Goal: Task Accomplishment & Management: Manage account settings

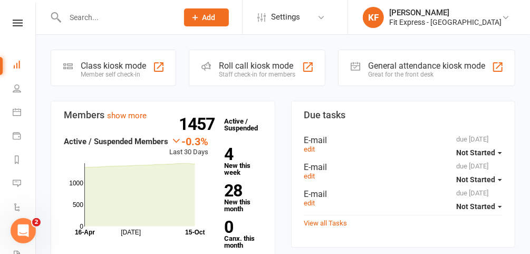
click at [13, 24] on icon at bounding box center [18, 23] width 10 height 7
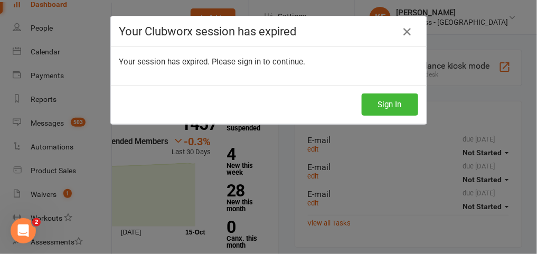
scroll to position [53, 0]
click at [395, 103] on button "Sign In" at bounding box center [389, 104] width 56 height 22
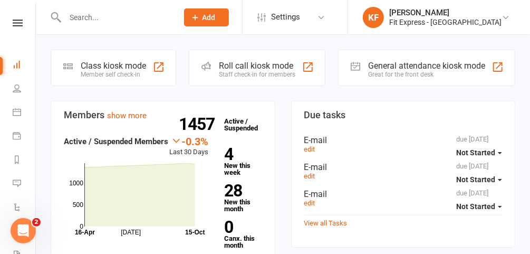
click at [15, 23] on icon at bounding box center [18, 23] width 10 height 7
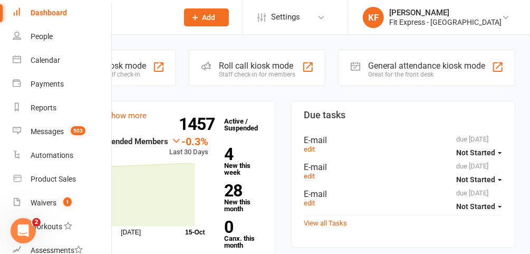
scroll to position [44, 0]
click at [56, 202] on link "Waivers 1" at bounding box center [63, 202] width 100 height 24
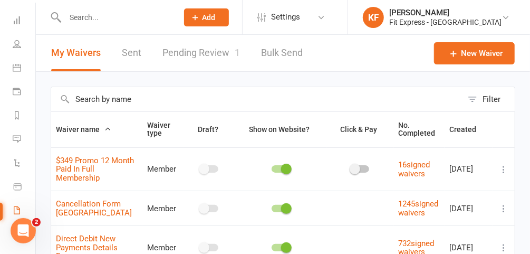
click at [503, 18] on icon at bounding box center [506, 17] width 8 height 8
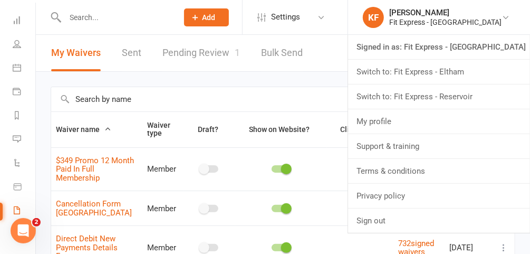
click at [468, 92] on link "Switch to: Fit Express - Reservoir" at bounding box center [439, 96] width 182 height 24
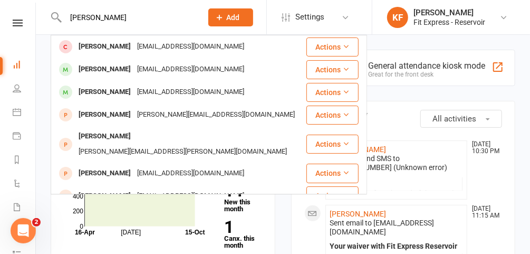
type input "caity birch"
click at [115, 53] on div "Caity Birch" at bounding box center [104, 46] width 59 height 15
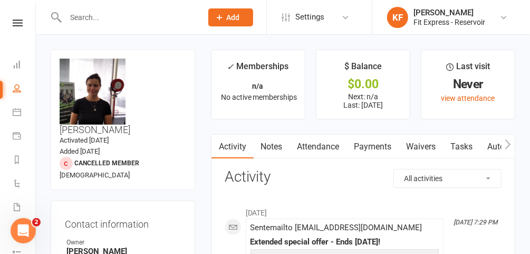
click at [423, 149] on link "Waivers" at bounding box center [421, 147] width 44 height 24
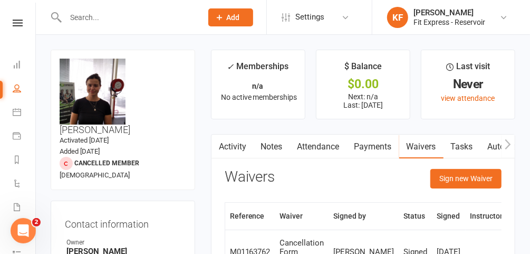
click at [17, 26] on icon at bounding box center [18, 23] width 10 height 7
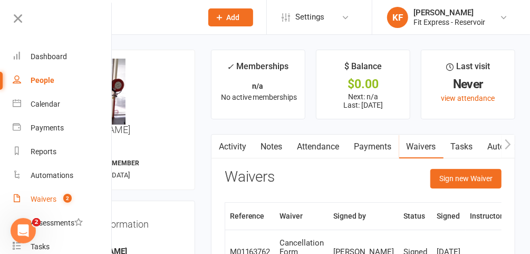
click at [52, 203] on div "Waivers" at bounding box center [44, 199] width 26 height 8
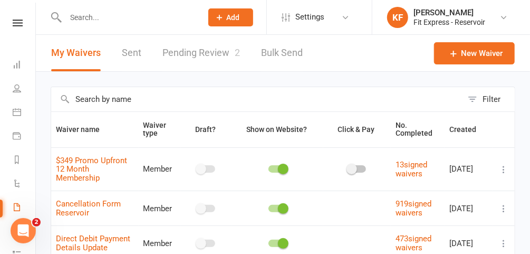
click at [52, 203] on td "Cancellation Form Reservoir" at bounding box center [95, 207] width 88 height 35
click at [165, 55] on link "Pending Review 2" at bounding box center [202, 53] width 78 height 36
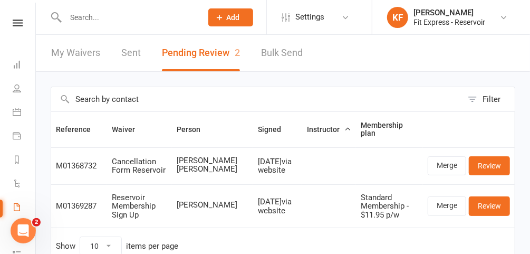
click at [499, 15] on link "KF Karl Faraj Fit Express - Reservoir" at bounding box center [450, 17] width 126 height 21
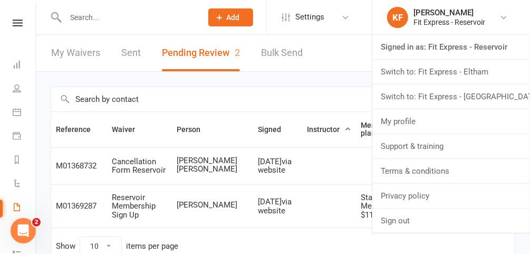
click at [356, 77] on div "Filter Reference Waiver Person Signed Instructor Membership plan M01368732 Canc…" at bounding box center [283, 183] width 494 height 222
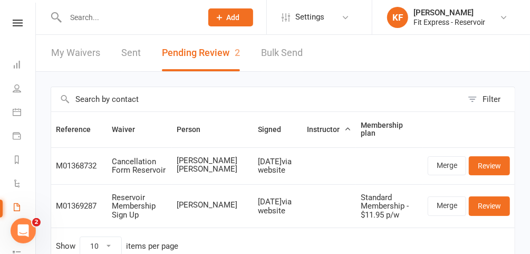
click at [170, 20] on input "text" at bounding box center [128, 17] width 132 height 15
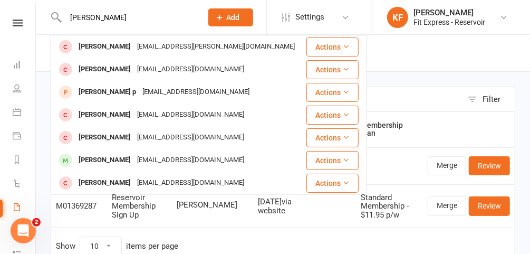
type input "luke kenna"
click at [506, 21] on icon at bounding box center [504, 17] width 8 height 8
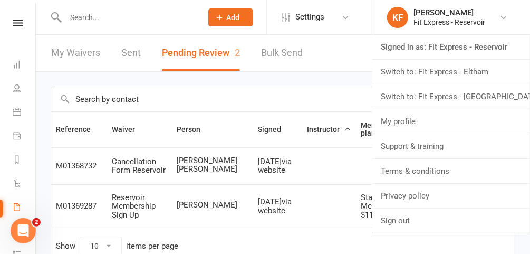
click at [473, 74] on link "Switch to: Fit Express - Eltham" at bounding box center [452, 72] width 158 height 24
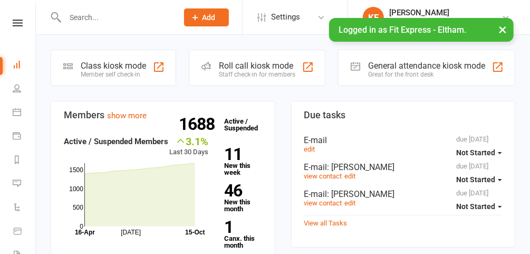
click at [505, 30] on button "×" at bounding box center [502, 29] width 19 height 23
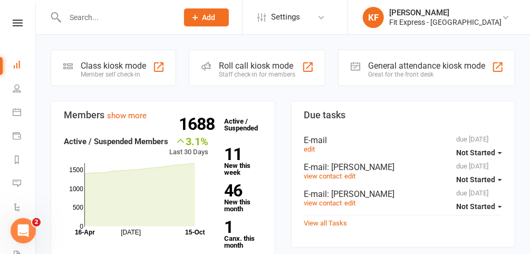
click at [16, 23] on icon at bounding box center [18, 23] width 10 height 7
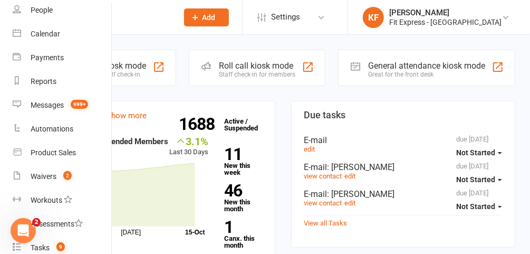
scroll to position [71, 0]
click at [54, 176] on div "Waivers" at bounding box center [44, 175] width 26 height 8
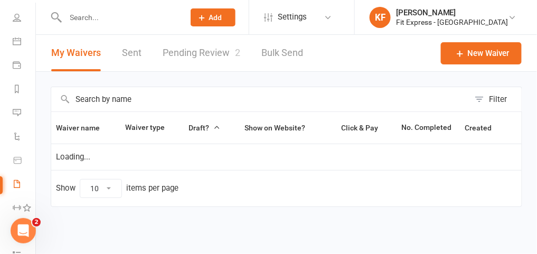
click at [509, 18] on icon at bounding box center [512, 17] width 8 height 8
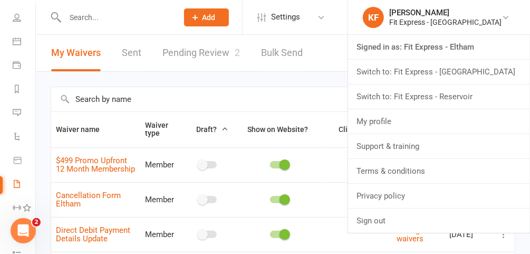
click at [473, 71] on link "Switch to: Fit Express - Heidelberg" at bounding box center [439, 72] width 182 height 24
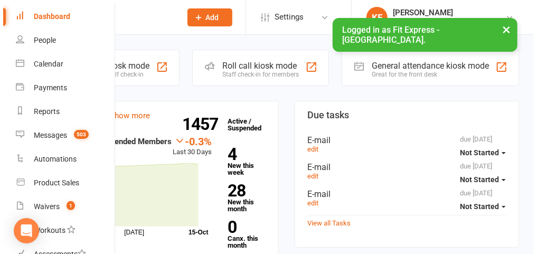
scroll to position [43, 0]
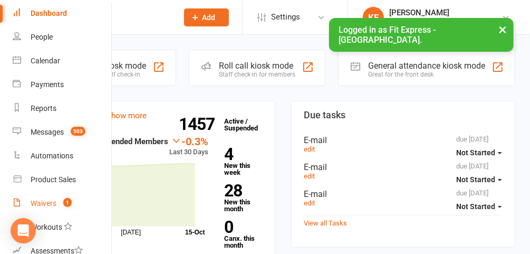
click at [48, 205] on div "Waivers" at bounding box center [44, 203] width 26 height 8
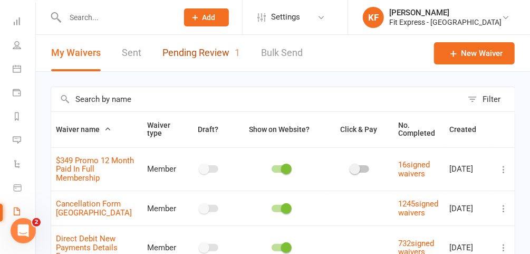
click at [221, 53] on link "Pending Review 1" at bounding box center [202, 53] width 78 height 36
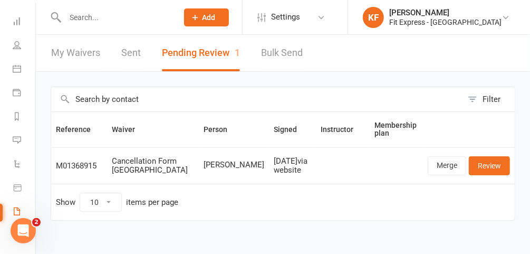
click at [126, 24] on div at bounding box center [111, 17] width 120 height 34
click at [444, 163] on link "Merge" at bounding box center [447, 165] width 39 height 19
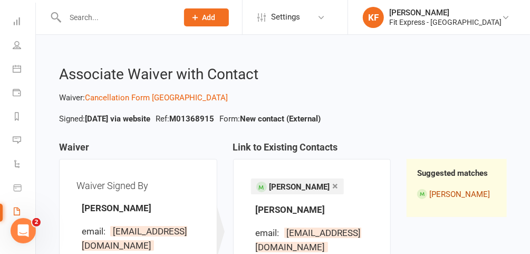
click at [446, 196] on link "[PERSON_NAME]" at bounding box center [460, 193] width 61 height 9
click at [131, 14] on input "text" at bounding box center [116, 17] width 109 height 15
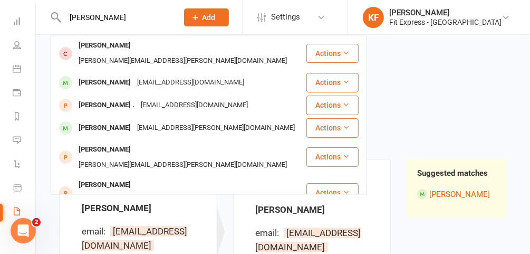
type input "chris wil"
click at [174, 75] on div "[EMAIL_ADDRESS][DOMAIN_NAME]" at bounding box center [190, 82] width 113 height 15
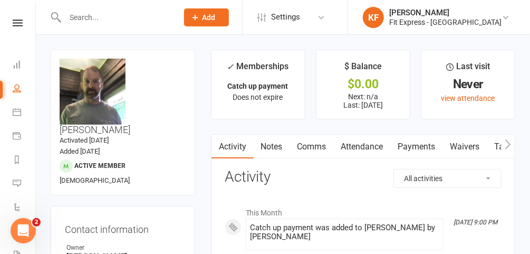
click at [15, 24] on icon at bounding box center [18, 23] width 10 height 7
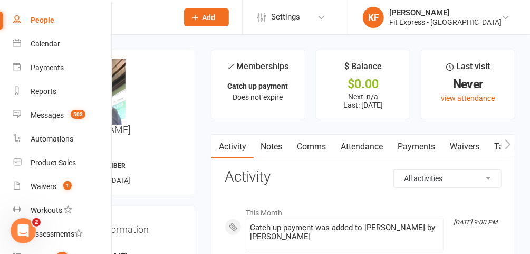
scroll to position [61, 0]
click at [52, 178] on link "Waivers 1" at bounding box center [63, 186] width 100 height 24
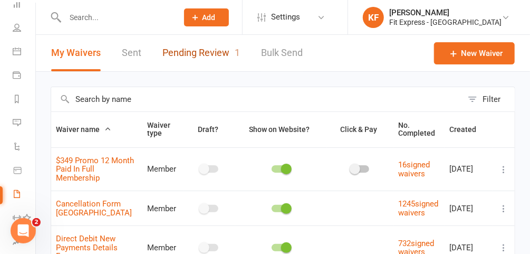
click at [211, 53] on link "Pending Review 1" at bounding box center [202, 53] width 78 height 36
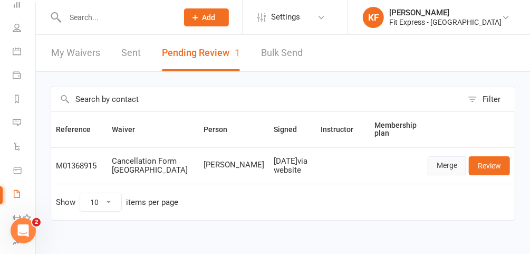
click at [447, 166] on link "Merge" at bounding box center [447, 165] width 39 height 19
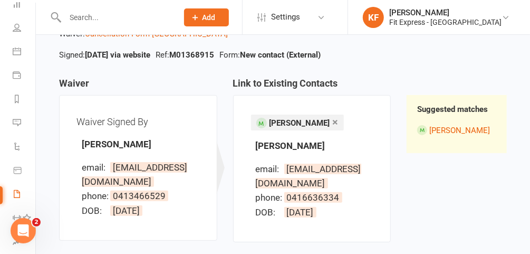
scroll to position [61, 0]
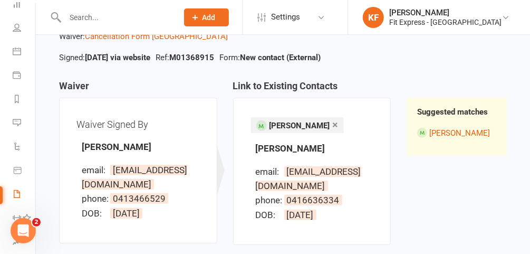
click at [209, 135] on div "Waiver Signed By Chris Wilkinson email: captainsideburns@gmail.com phone: 04134…" at bounding box center [138, 171] width 158 height 146
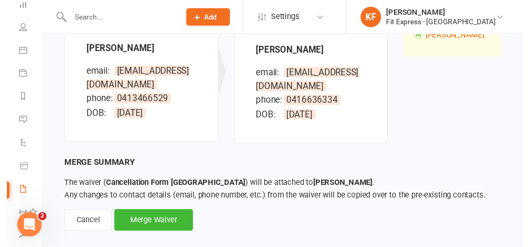
scroll to position [159, 0]
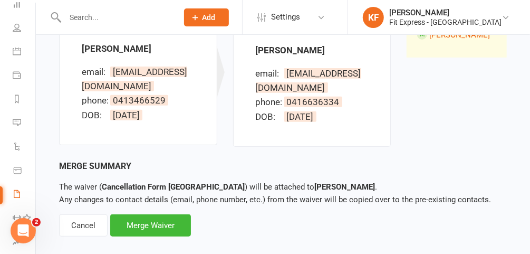
click at [163, 222] on div "Merge Waiver" at bounding box center [150, 225] width 81 height 22
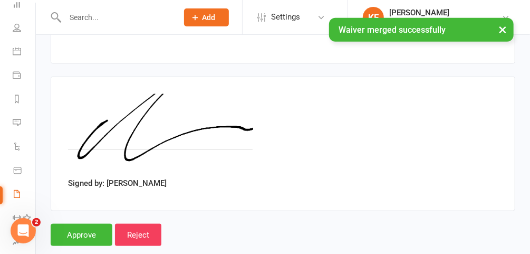
scroll to position [447, 0]
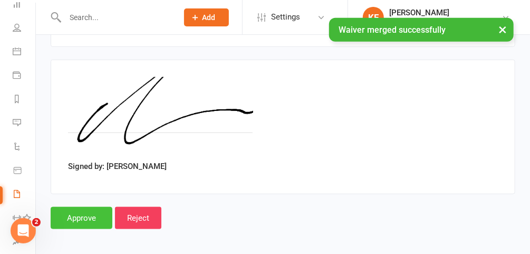
click at [92, 212] on input "Approve" at bounding box center [82, 218] width 62 height 22
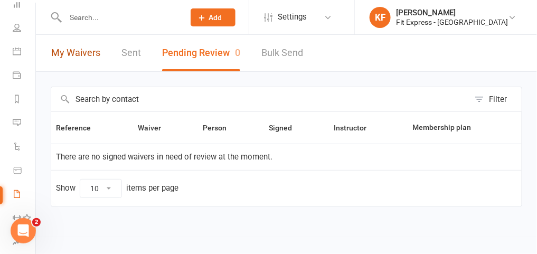
click at [81, 50] on link "My Waivers" at bounding box center [75, 53] width 49 height 36
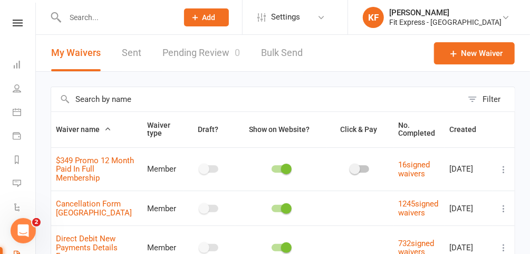
click at [14, 25] on icon at bounding box center [18, 23] width 10 height 7
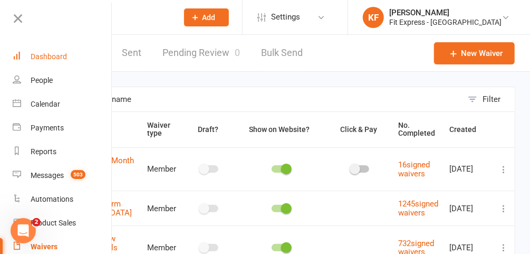
click at [48, 57] on div "Dashboard" at bounding box center [49, 56] width 36 height 8
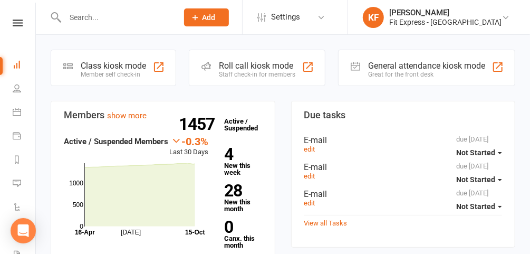
click at [156, 17] on input "text" at bounding box center [116, 17] width 109 height 15
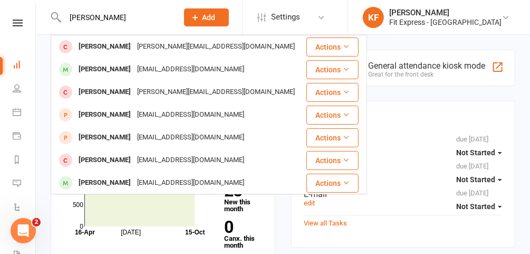
type input "[PERSON_NAME]"
click at [127, 73] on div "[PERSON_NAME]" at bounding box center [104, 69] width 59 height 15
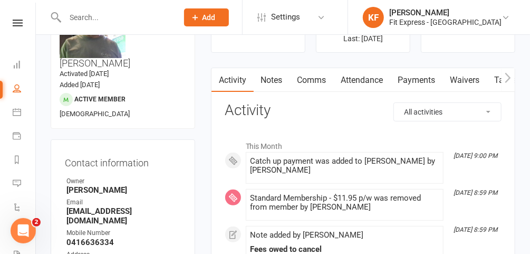
scroll to position [65, 0]
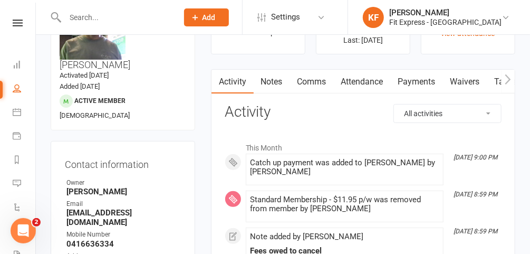
click at [280, 81] on link "Notes" at bounding box center [272, 82] width 36 height 24
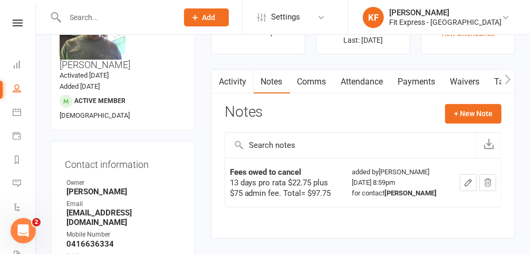
click at [410, 85] on link "Payments" at bounding box center [417, 82] width 52 height 24
